Goal: Transaction & Acquisition: Purchase product/service

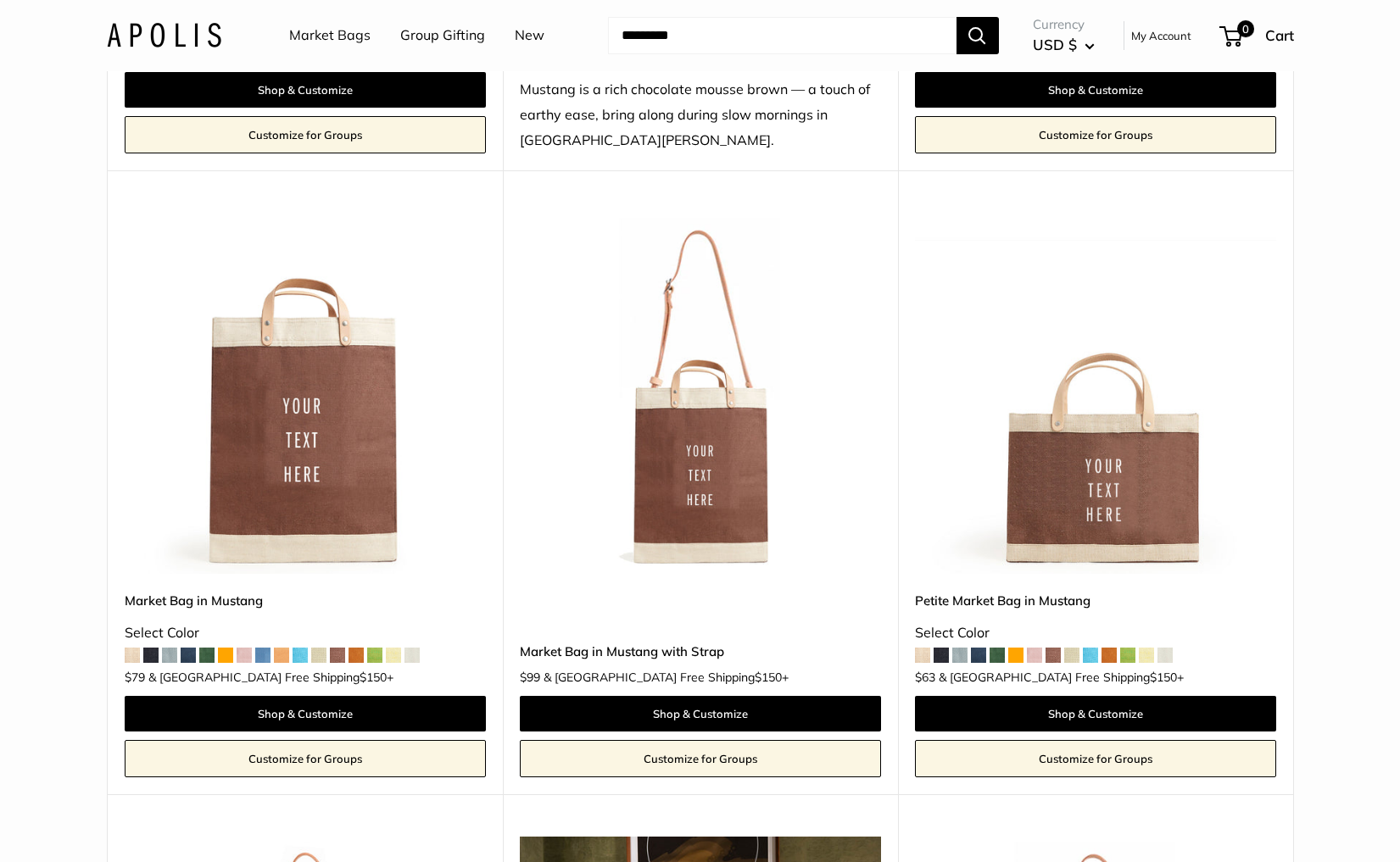
click at [518, 39] on link "New" at bounding box center [529, 35] width 29 height 25
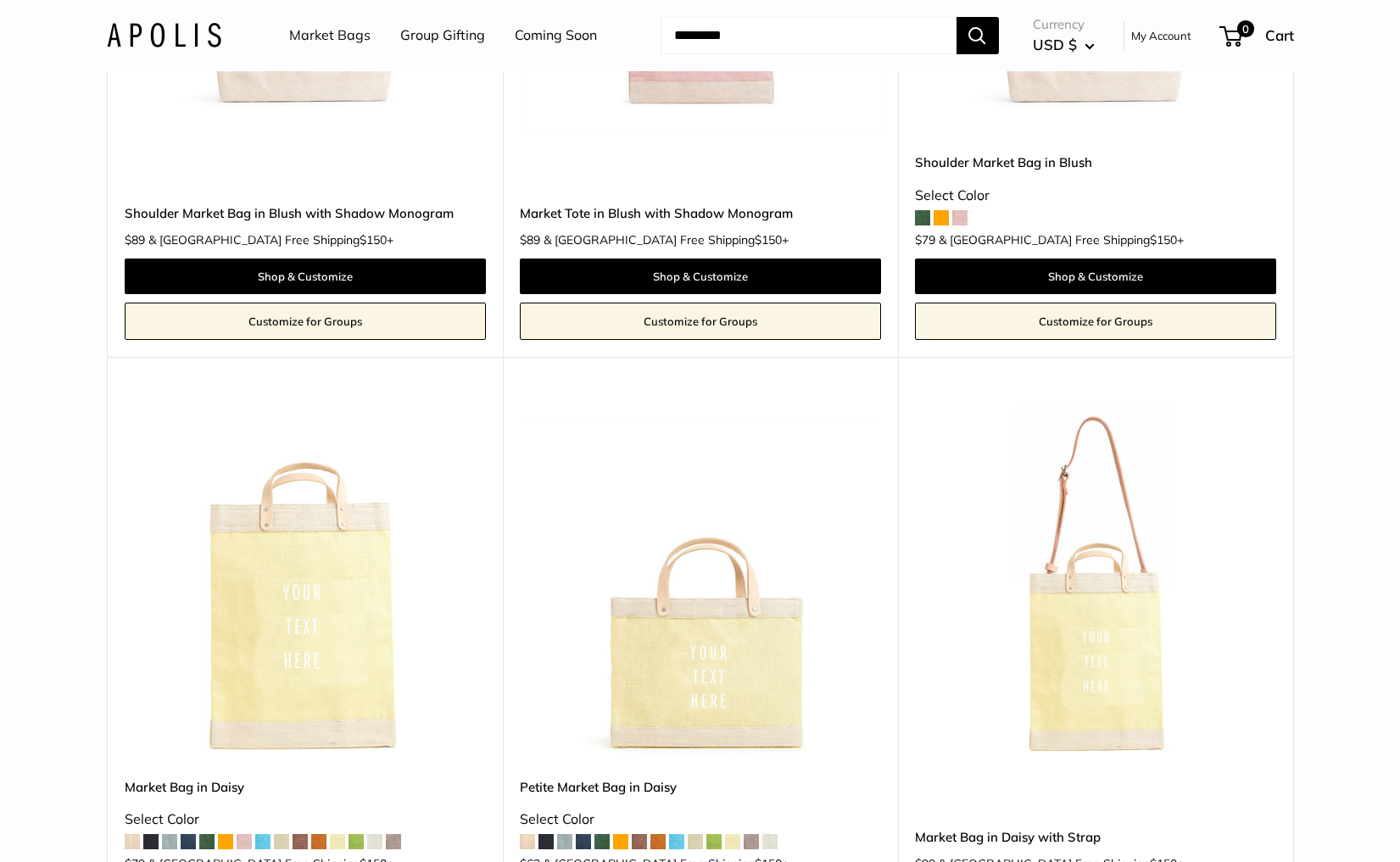
scroll to position [3579, 0]
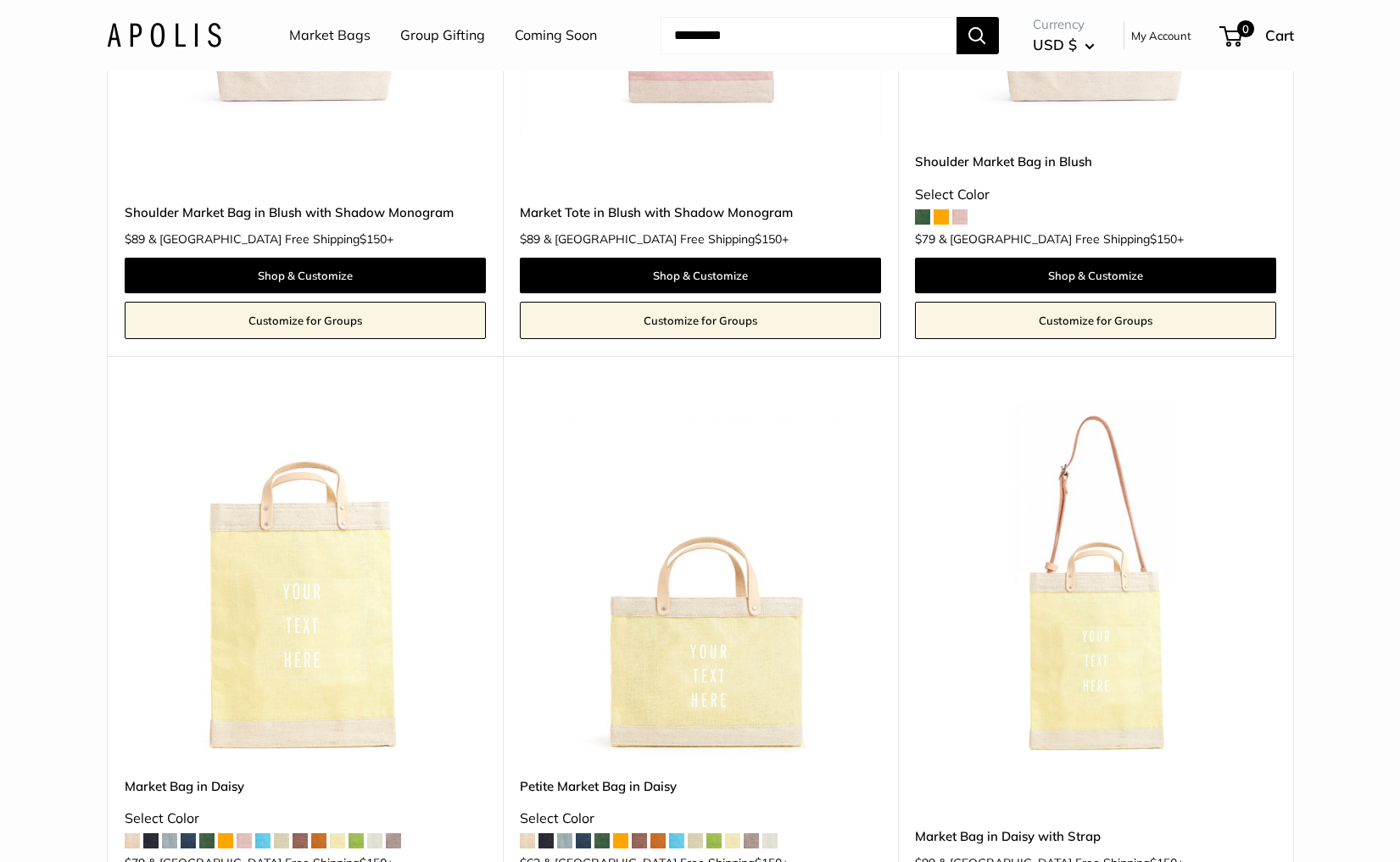
click at [0, 0] on img at bounding box center [0, 0] width 0 height 0
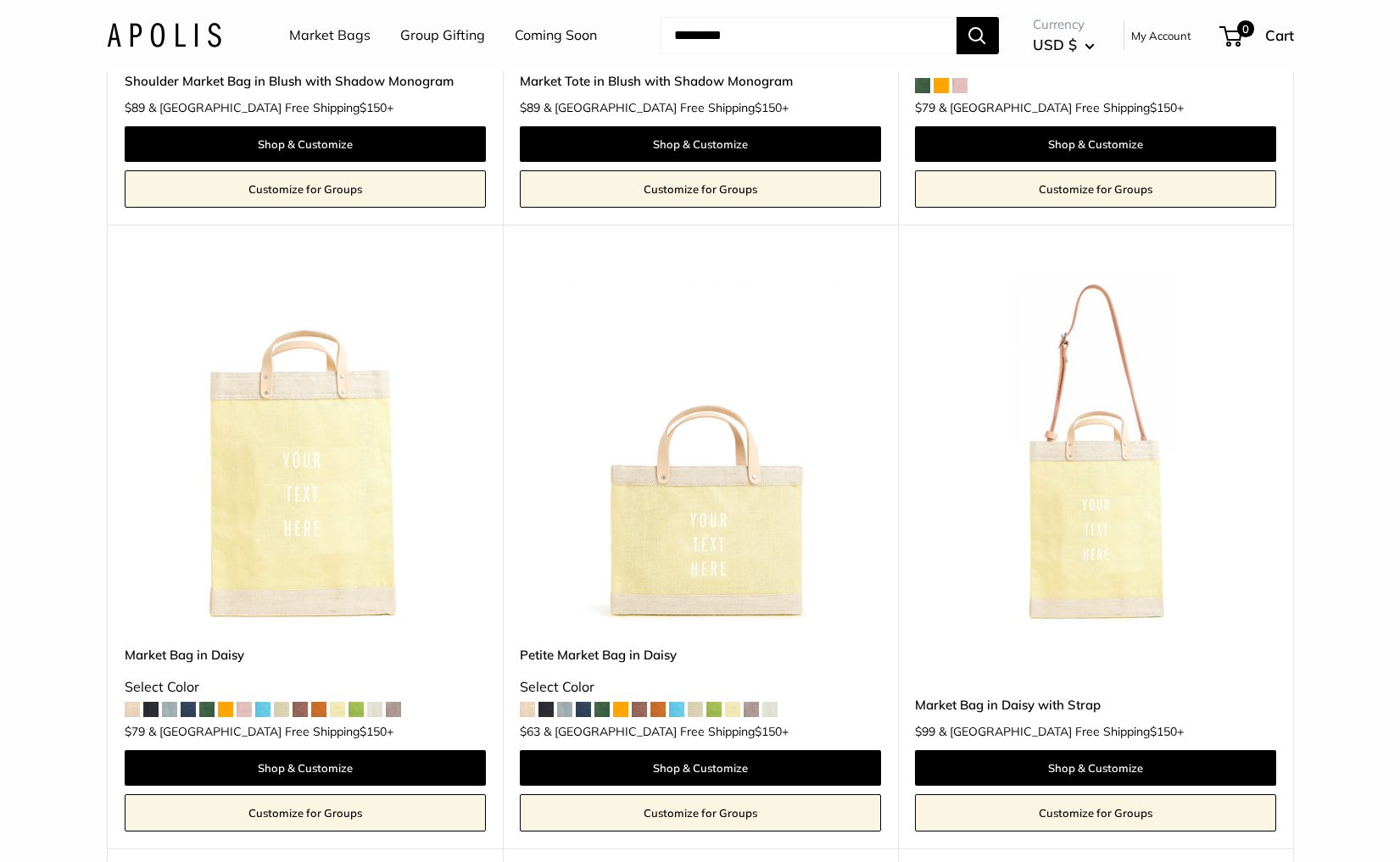
scroll to position [3742, 0]
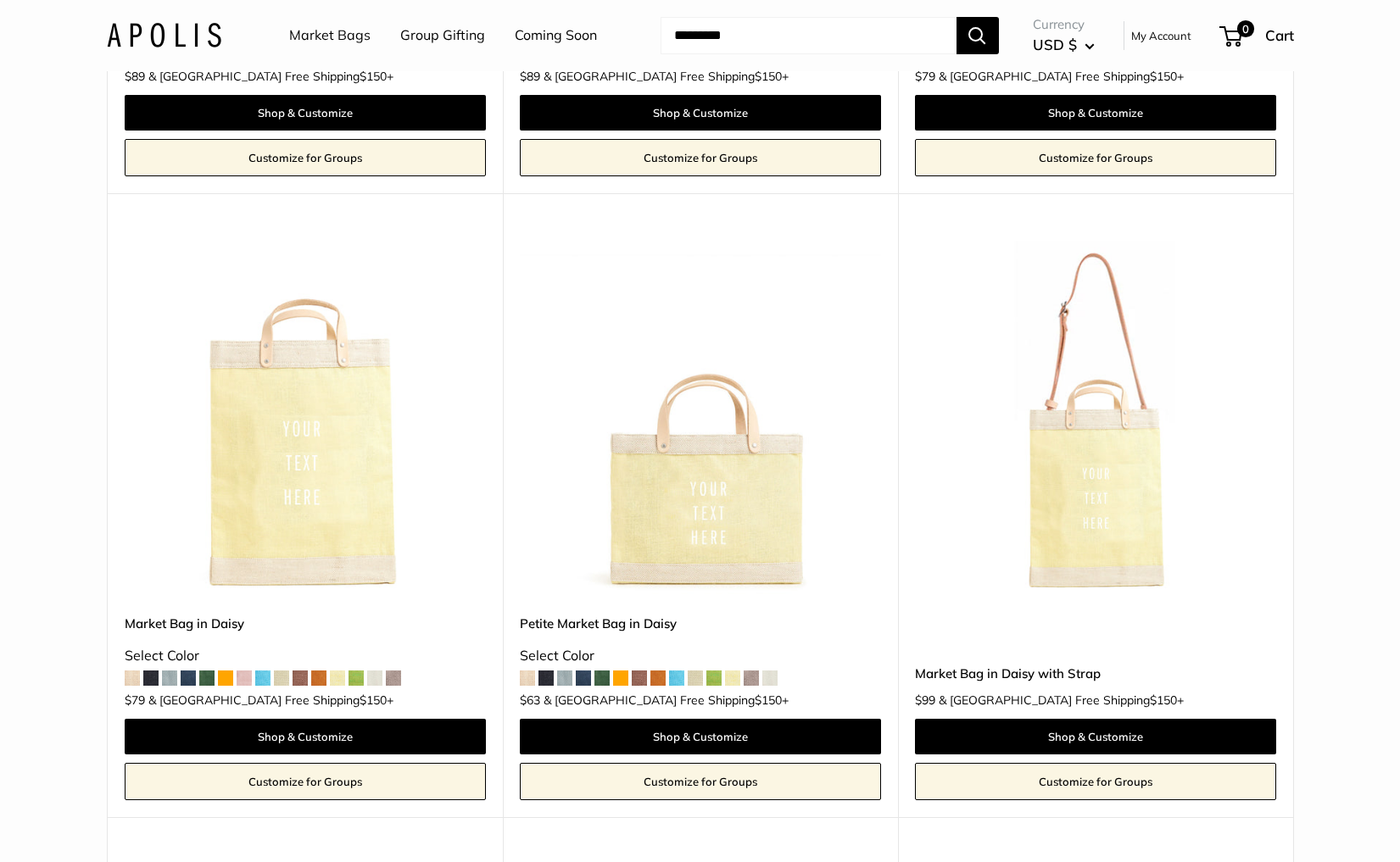
click at [0, 0] on img at bounding box center [0, 0] width 0 height 0
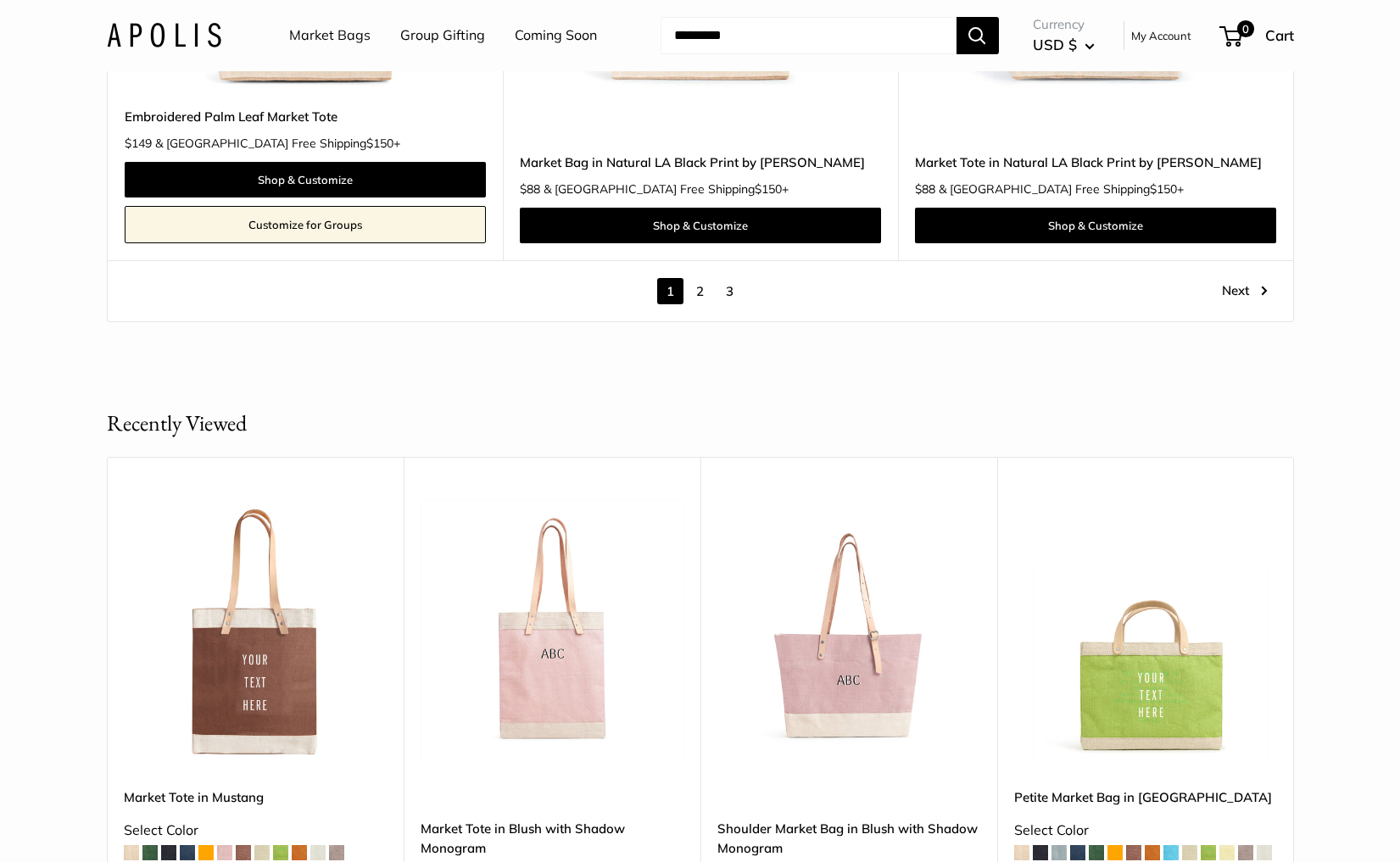
scroll to position [9827, 0]
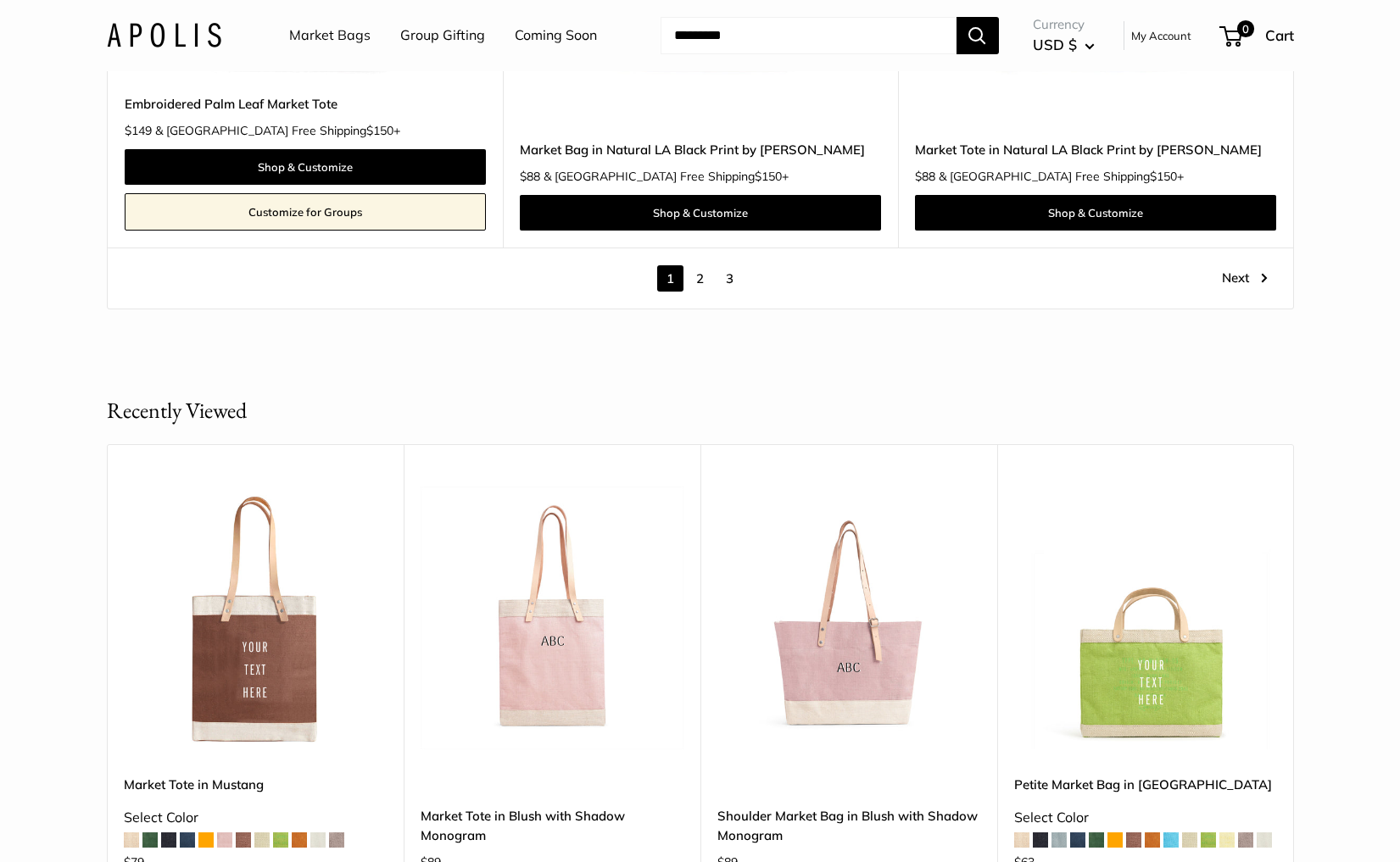
click at [697, 278] on link "2" at bounding box center [700, 279] width 26 height 26
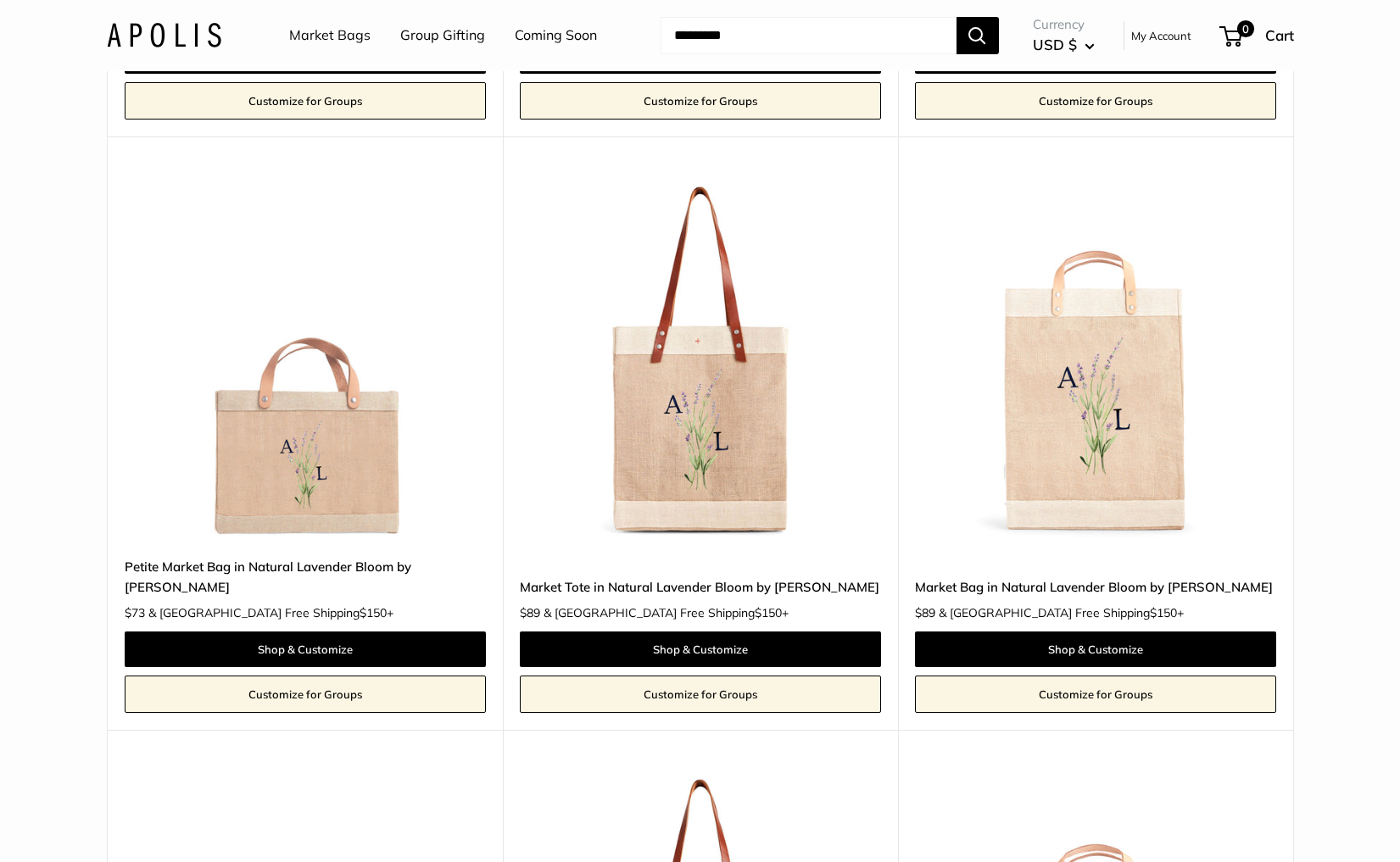
scroll to position [1305, 0]
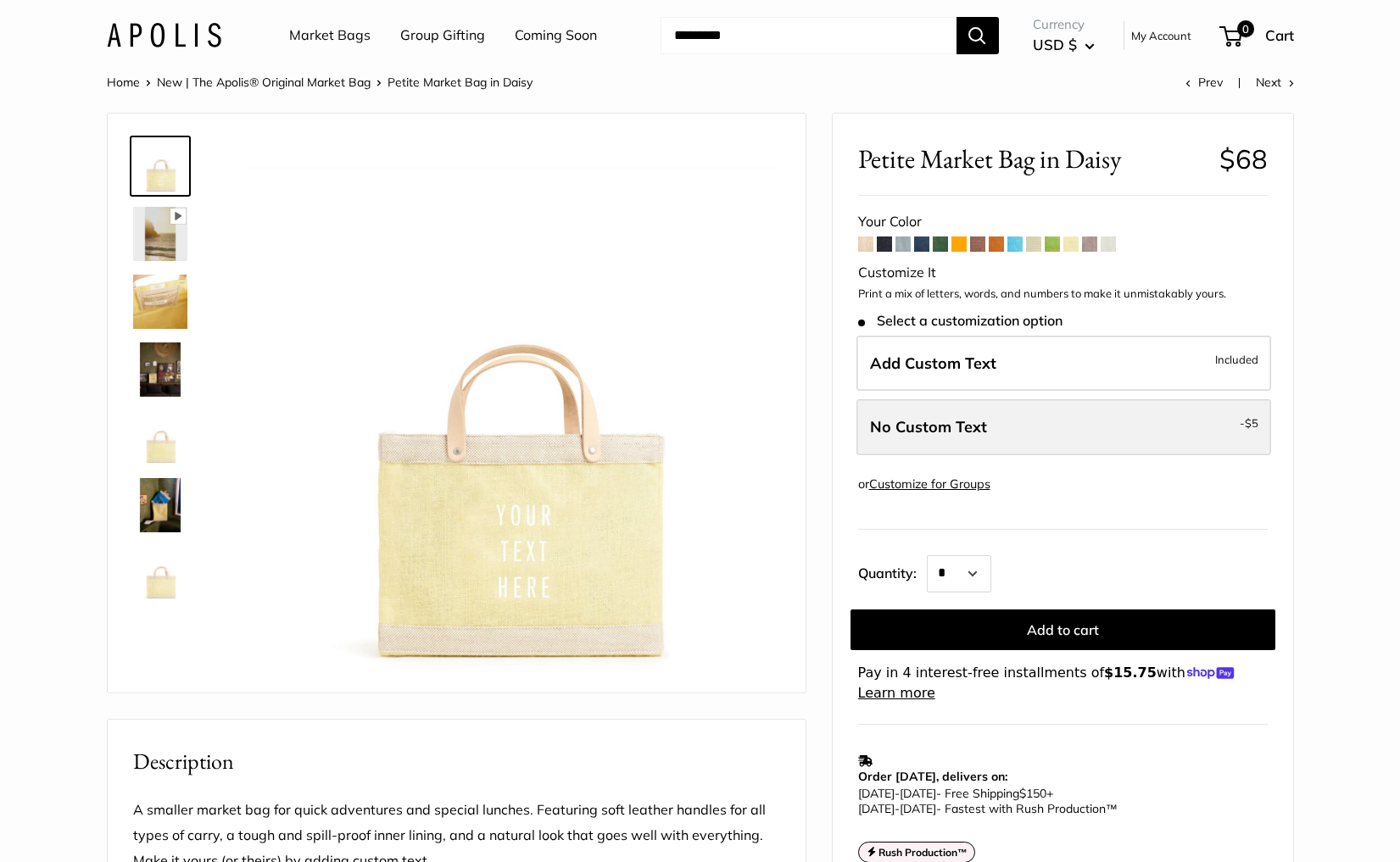
click at [963, 428] on span "No Custom Text" at bounding box center [929, 427] width 117 height 20
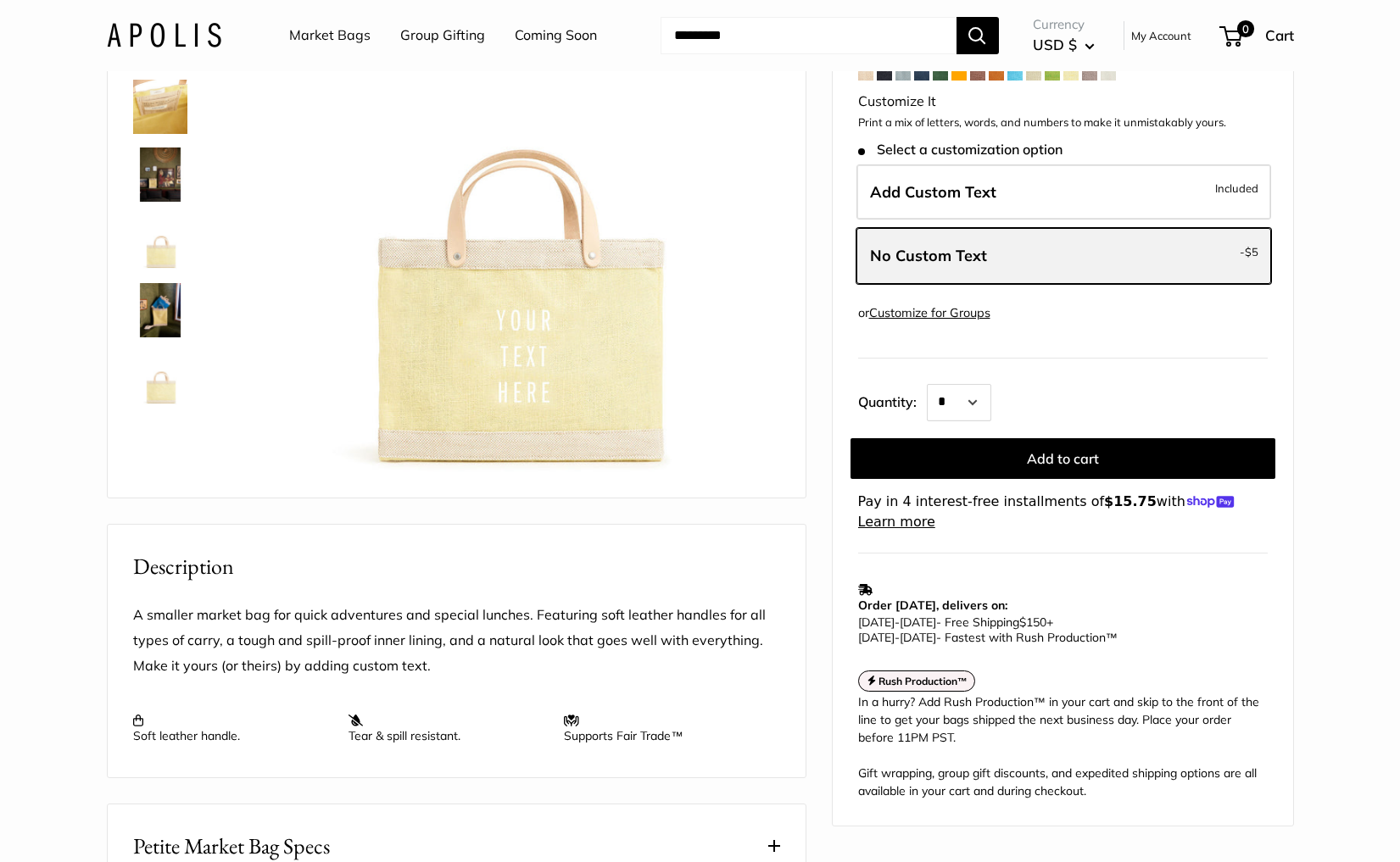
scroll to position [201, 0]
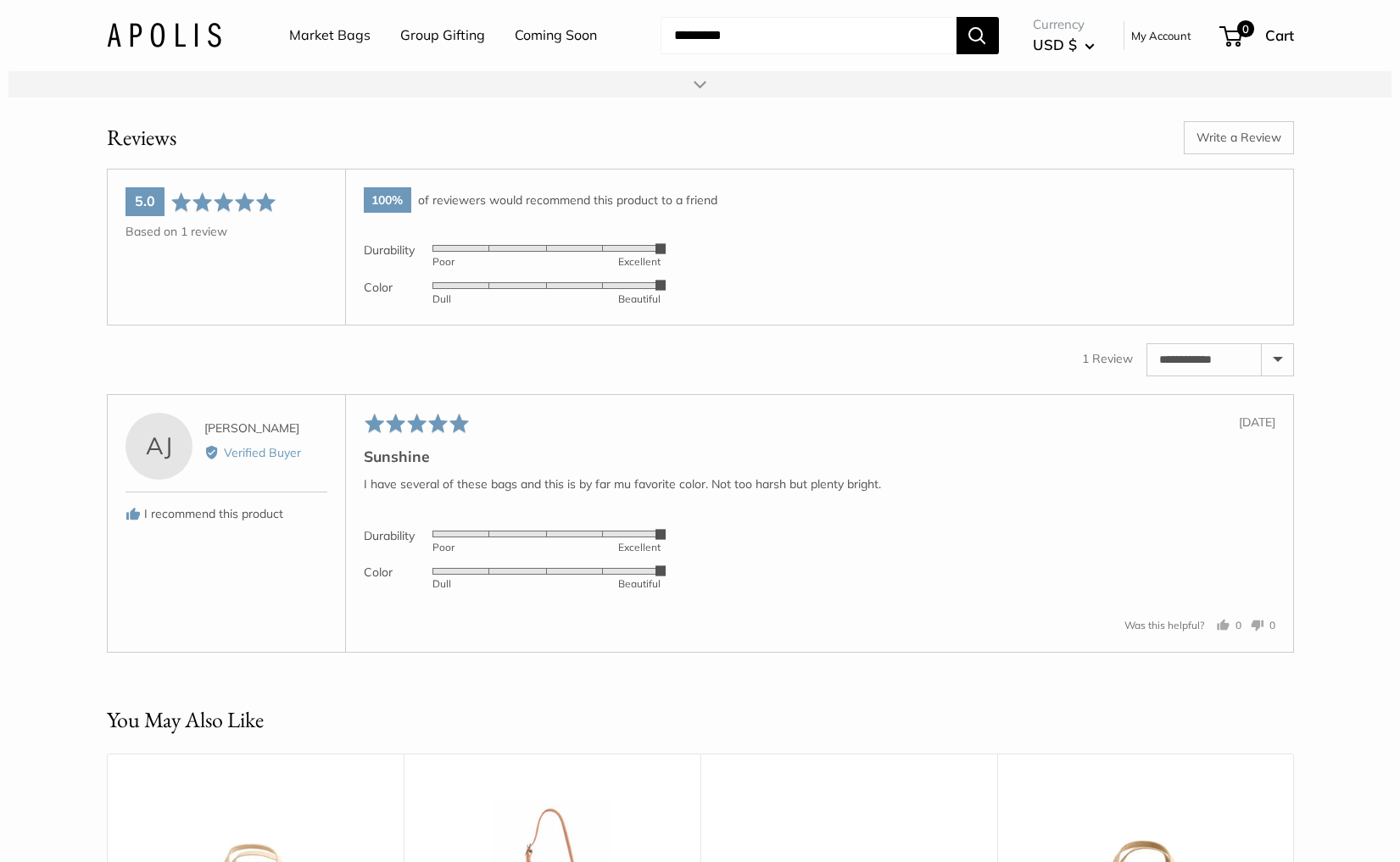
scroll to position [2626, 0]
